Goal: Find specific page/section: Find specific page/section

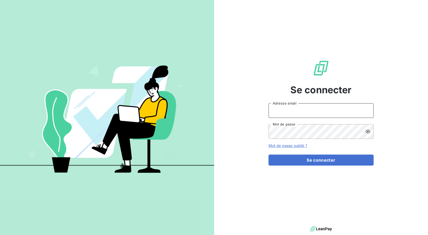
click at [290, 114] on input "Adresse email" at bounding box center [320, 110] width 105 height 15
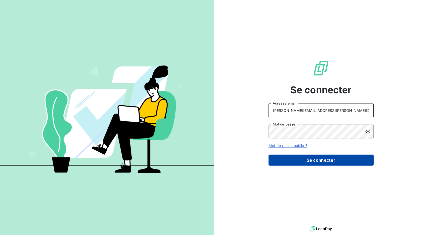
type input "[PERSON_NAME][EMAIL_ADDRESS][PERSON_NAME][DOMAIN_NAME]"
click at [290, 158] on button "Se connecter" at bounding box center [320, 160] width 105 height 11
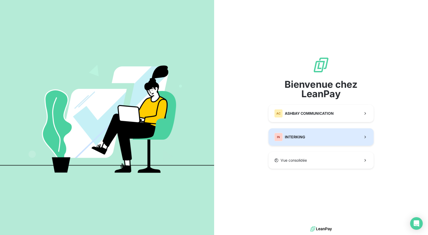
click at [300, 133] on div "IN INTERKING" at bounding box center [289, 137] width 31 height 8
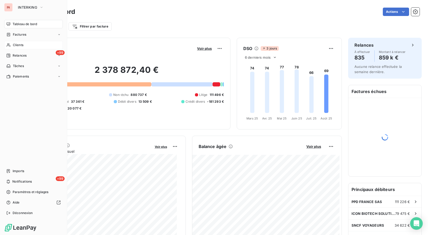
click at [14, 42] on div "Clients" at bounding box center [33, 45] width 59 height 8
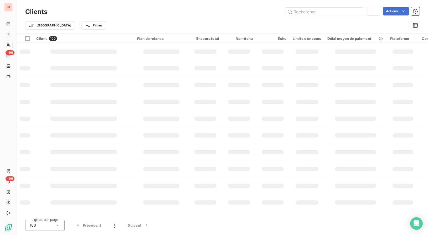
type input "embraer"
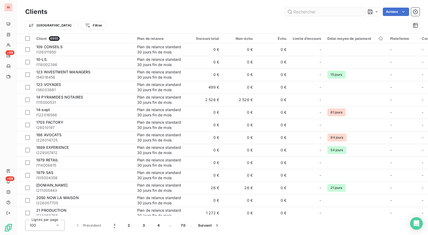
click at [309, 14] on input "text" at bounding box center [324, 12] width 79 height 8
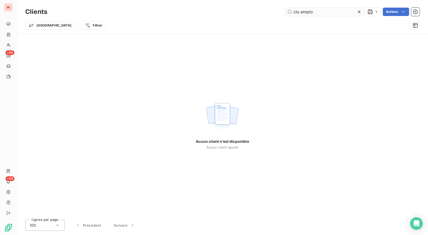
click at [298, 13] on input "clu emplo" at bounding box center [324, 12] width 79 height 8
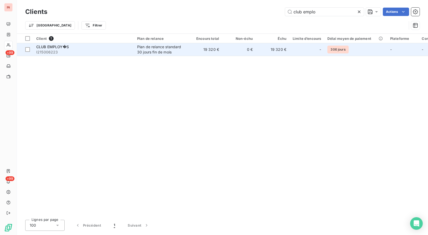
type input "club emplo"
click at [200, 51] on td "19 320 €" at bounding box center [205, 49] width 34 height 13
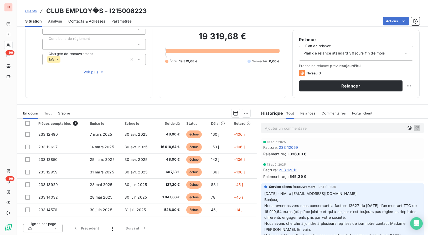
scroll to position [42, 0]
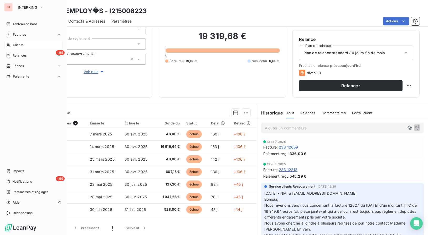
click at [17, 45] on span "Clients" at bounding box center [18, 45] width 11 height 5
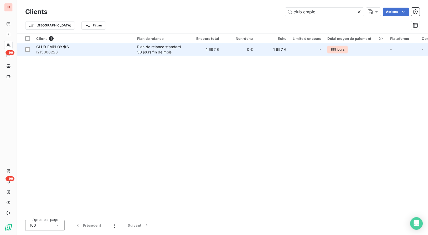
click at [137, 49] on td "Plan de relance standard 30 jours fin de mois" at bounding box center [161, 49] width 55 height 13
